Goal: Task Accomplishment & Management: Use online tool/utility

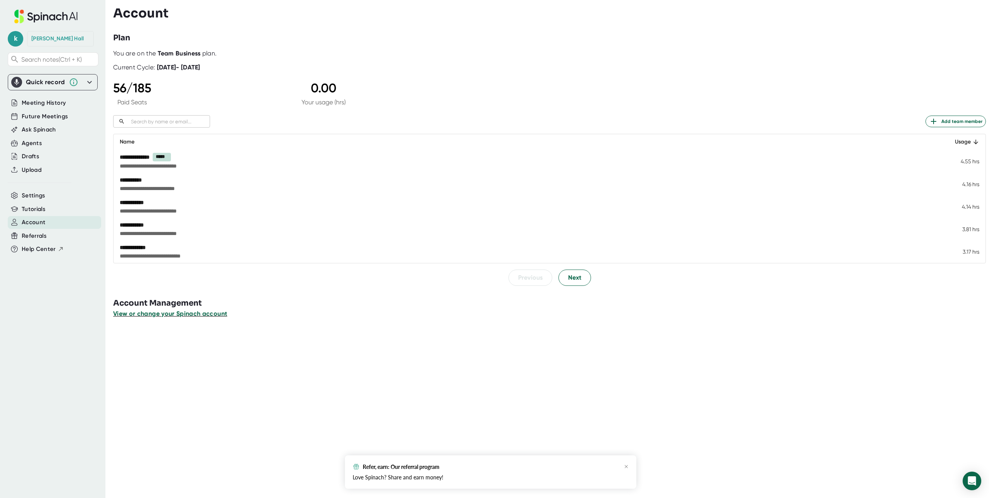
click at [144, 314] on span "View or change your Spinach account" at bounding box center [170, 313] width 114 height 7
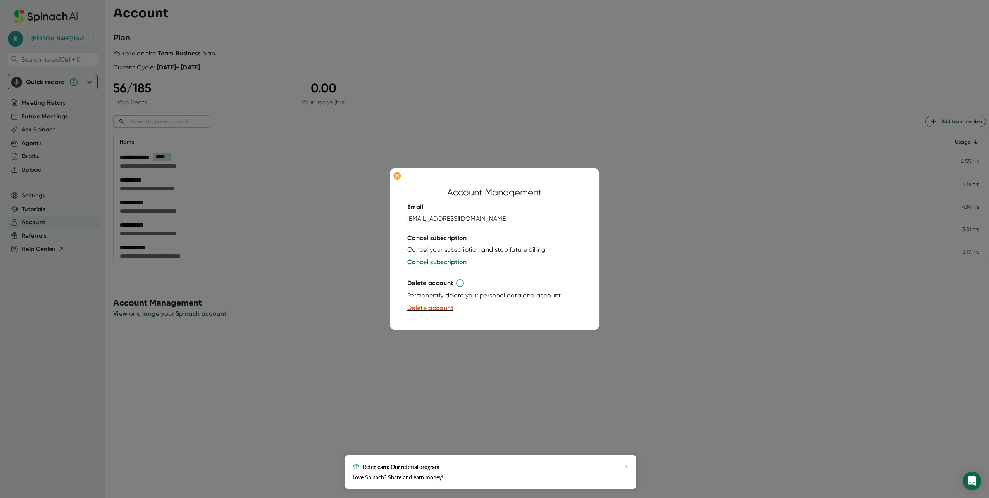
click at [233, 71] on div at bounding box center [494, 249] width 989 height 498
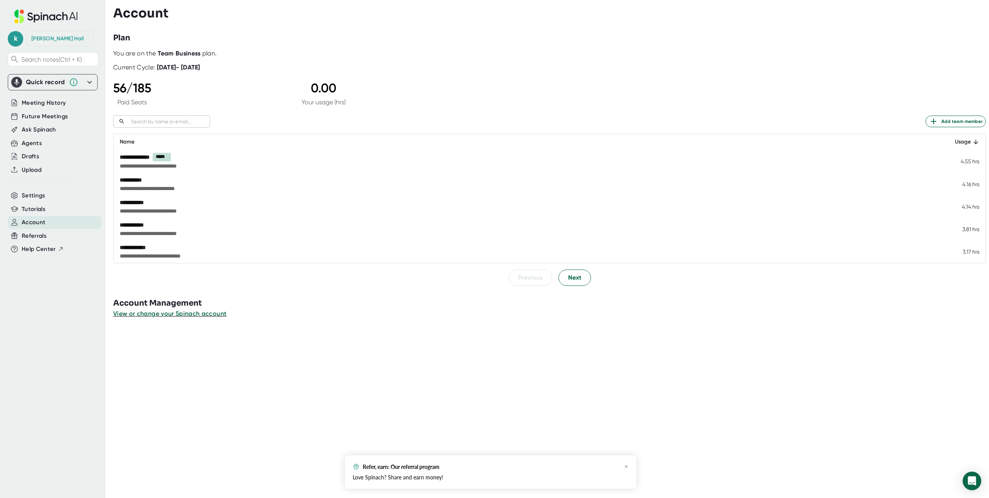
click at [84, 85] on div "Quick record" at bounding box center [52, 82] width 83 height 11
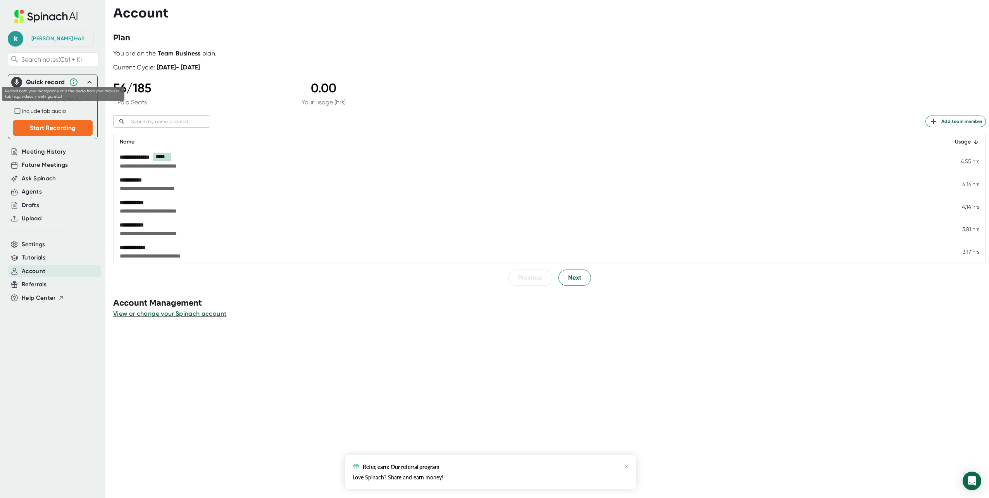
click at [62, 110] on span "Include tab audio" at bounding box center [44, 111] width 44 height 6
click at [22, 110] on input "Include tab audio" at bounding box center [17, 110] width 9 height 9
click at [62, 110] on span "Include tab audio" at bounding box center [44, 111] width 44 height 6
click at [22, 110] on input "Include tab audio" at bounding box center [17, 110] width 9 height 9
checkbox input "false"
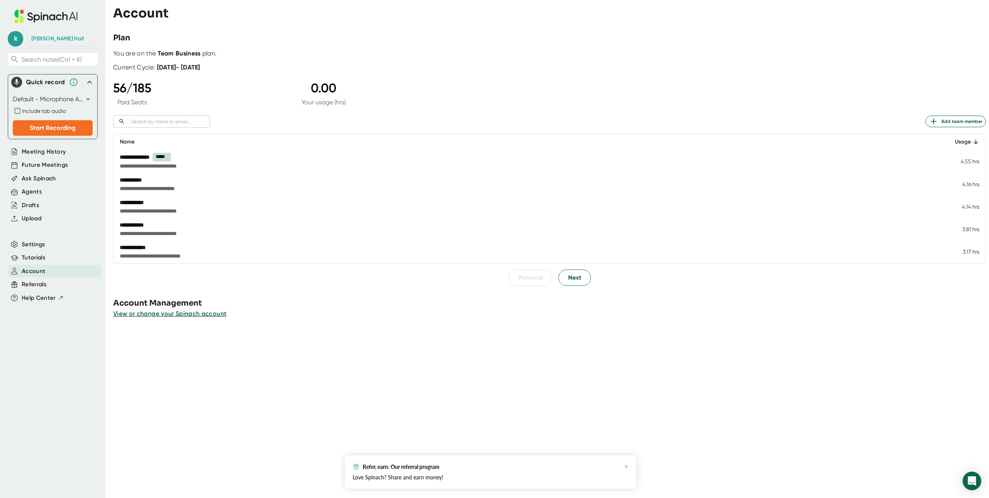
click at [59, 345] on div "k [PERSON_NAME] Search notes (Ctrl + K) Quick record Default - Microphone Array…" at bounding box center [52, 244] width 105 height 489
